Goal: Find specific page/section: Find specific page/section

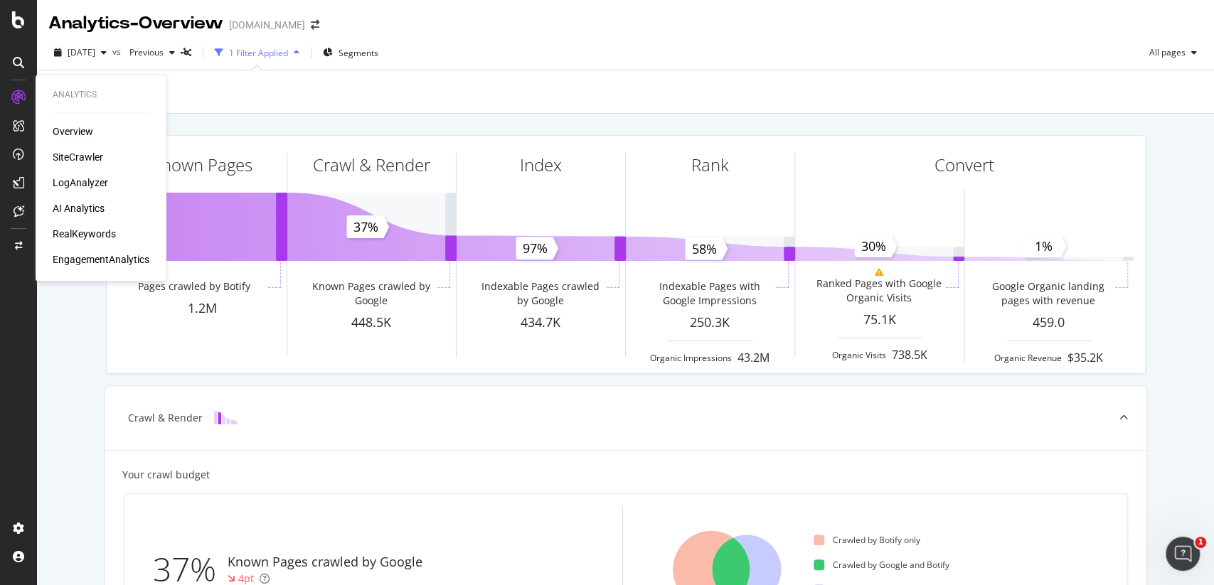
click at [73, 149] on div "Overview SiteCrawler LogAnalyzer AI Analytics RealKeywords EngagementAnalytics" at bounding box center [101, 195] width 97 height 142
click at [80, 158] on div "SiteCrawler" at bounding box center [78, 157] width 50 height 14
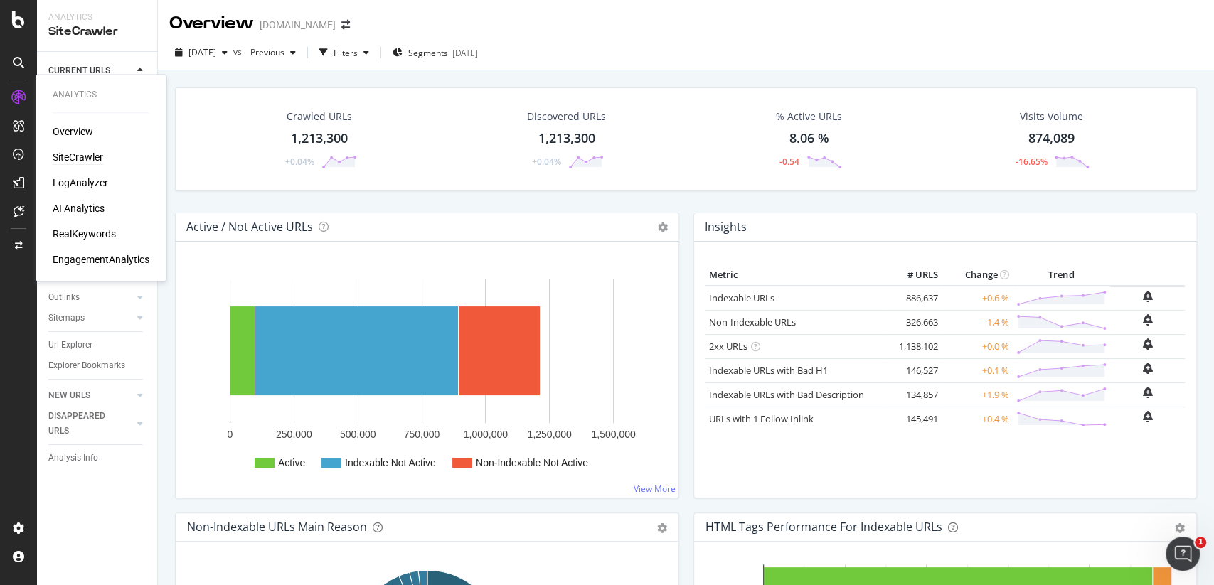
click at [91, 158] on div "SiteCrawler" at bounding box center [78, 157] width 50 height 14
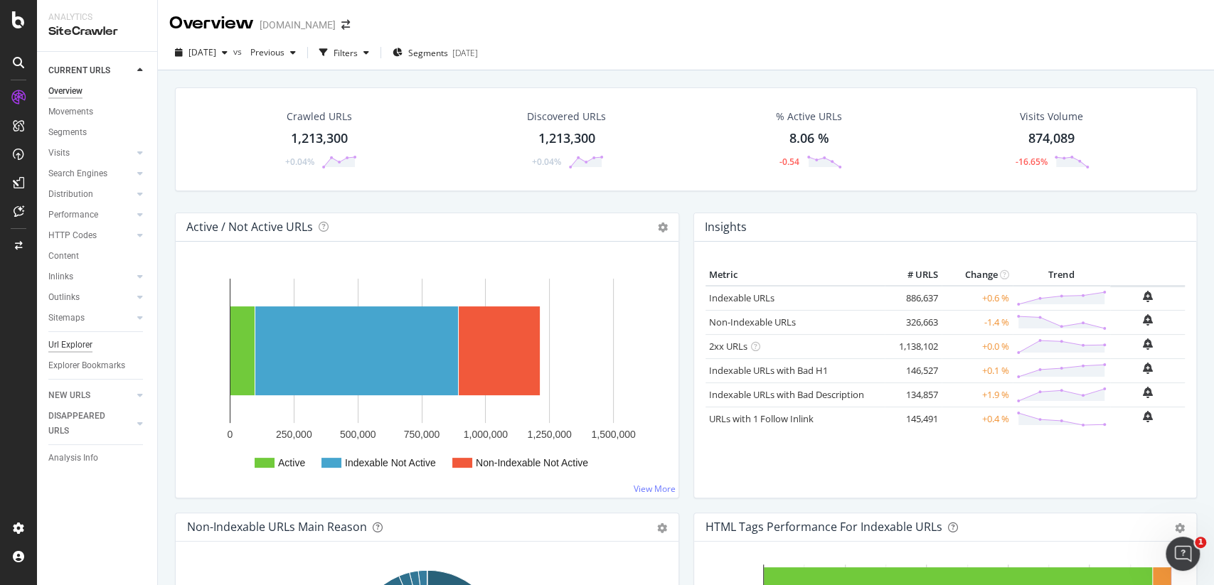
click at [77, 343] on div "Url Explorer" at bounding box center [70, 345] width 44 height 15
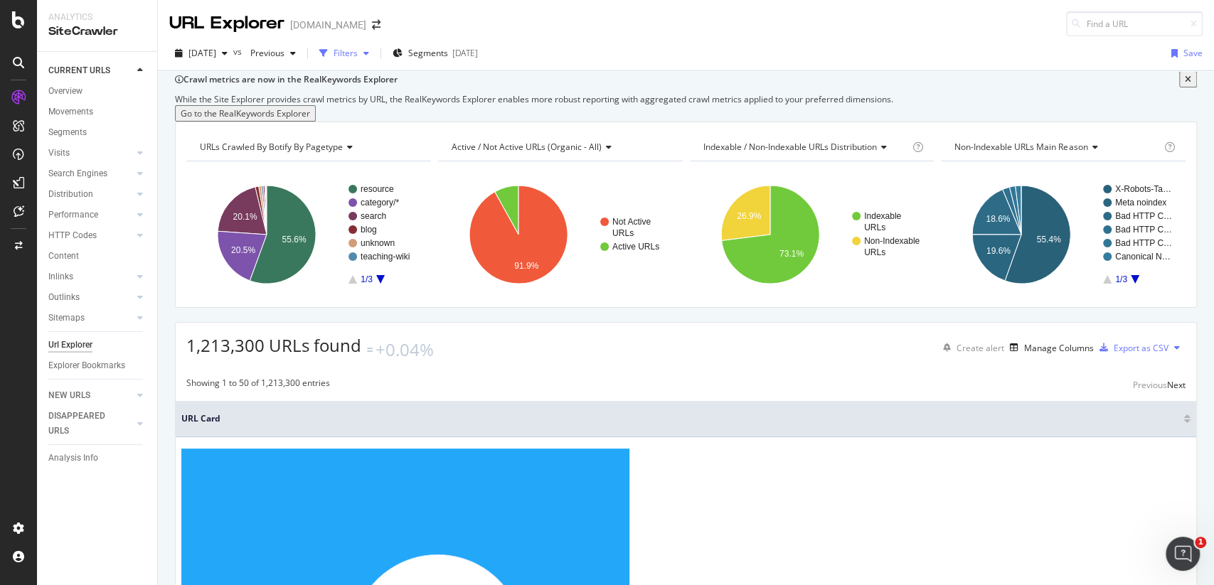
click at [358, 50] on div "Filters" at bounding box center [345, 53] width 24 height 12
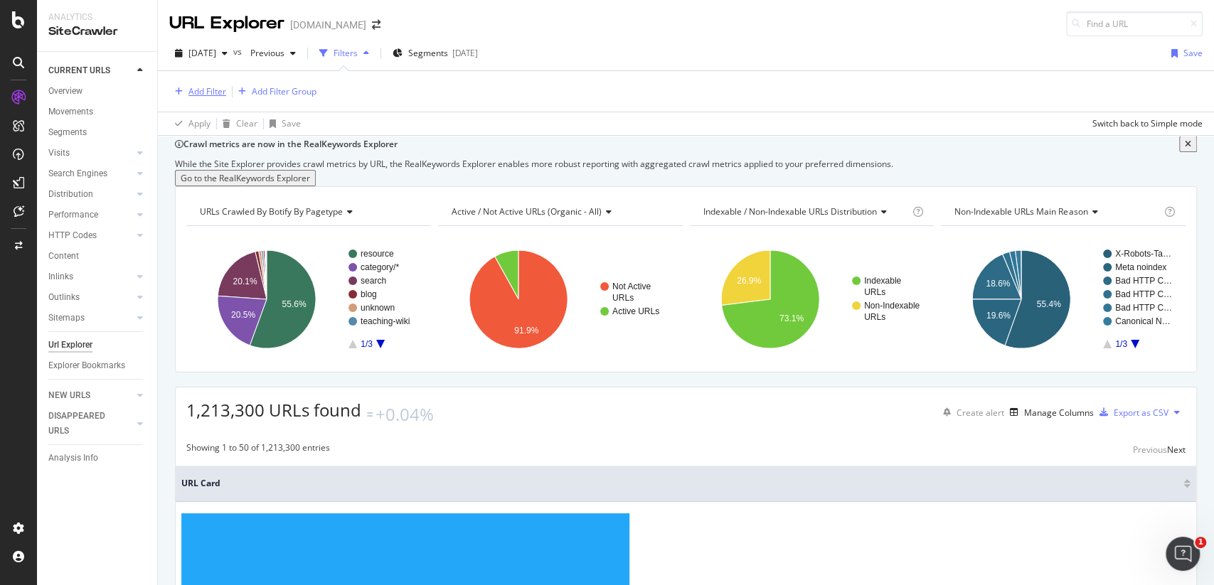
click at [203, 83] on button "Add Filter" at bounding box center [197, 91] width 57 height 17
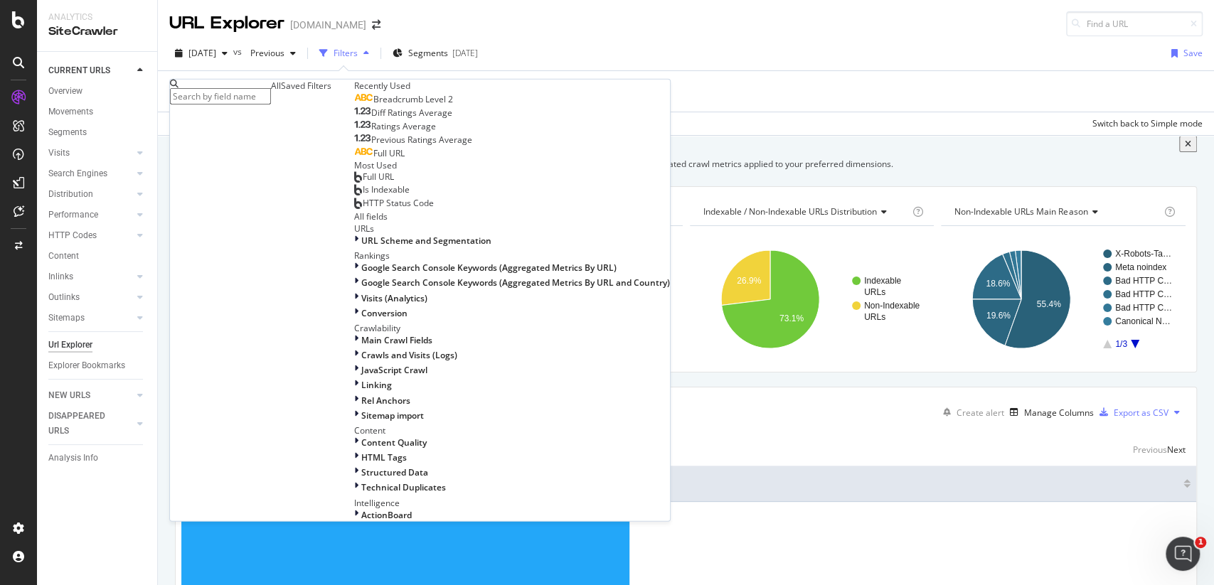
click at [373, 105] on span "Breadcrumb Level 2" at bounding box center [413, 99] width 80 height 12
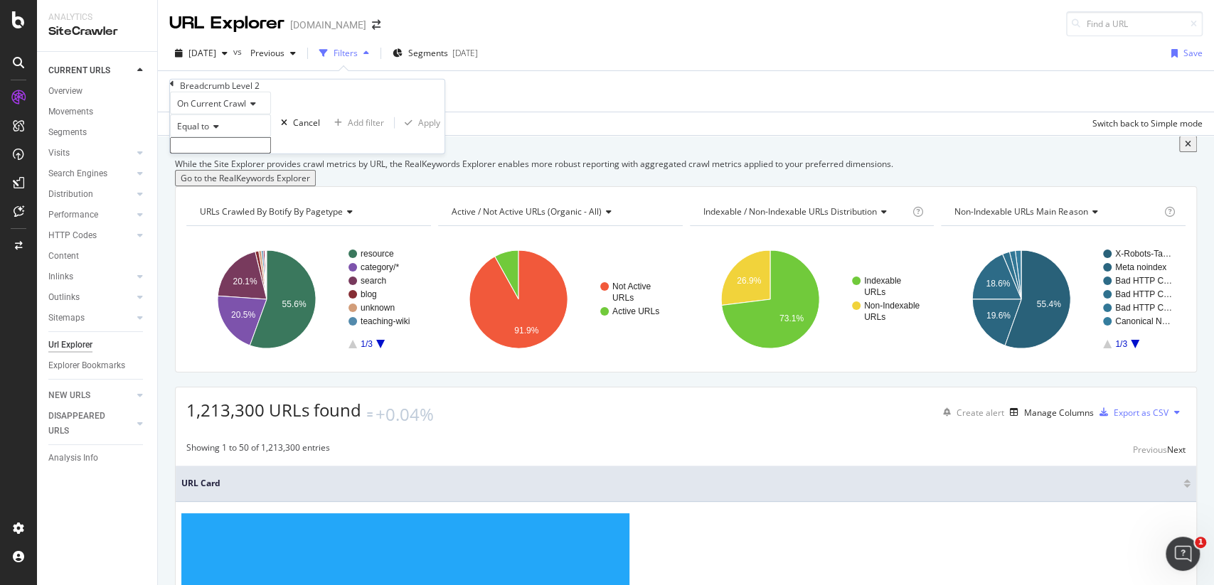
click at [259, 154] on input "text" at bounding box center [220, 145] width 101 height 16
type input "[GEOGRAPHIC_DATA]"
click at [418, 133] on div "Apply" at bounding box center [429, 127] width 22 height 12
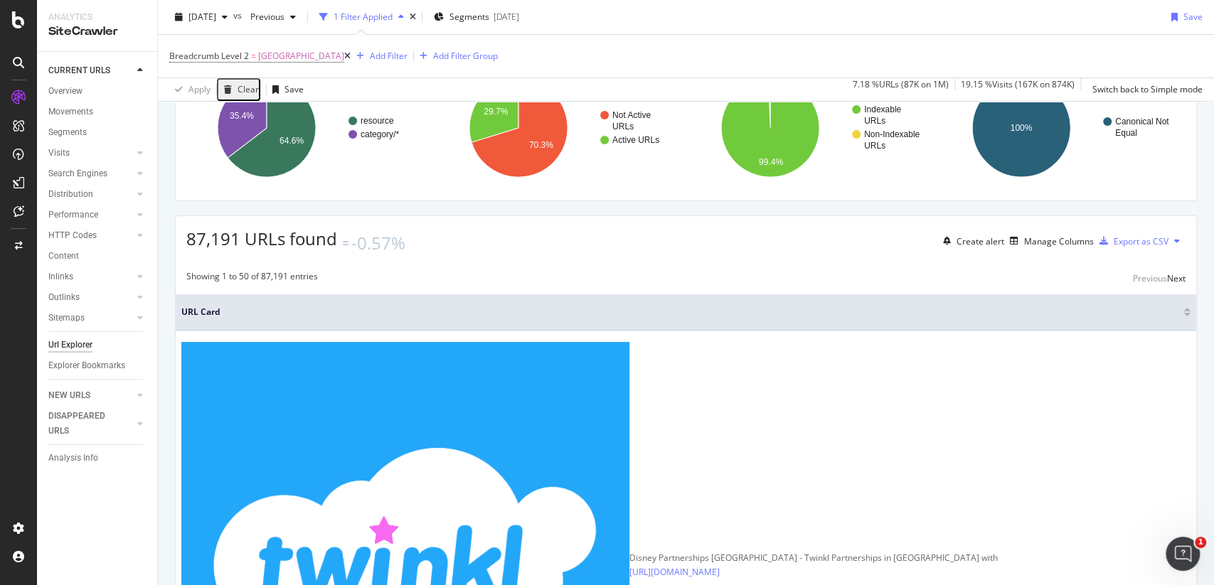
scroll to position [29, 0]
